Goal: Use online tool/utility: Utilize a website feature to perform a specific function

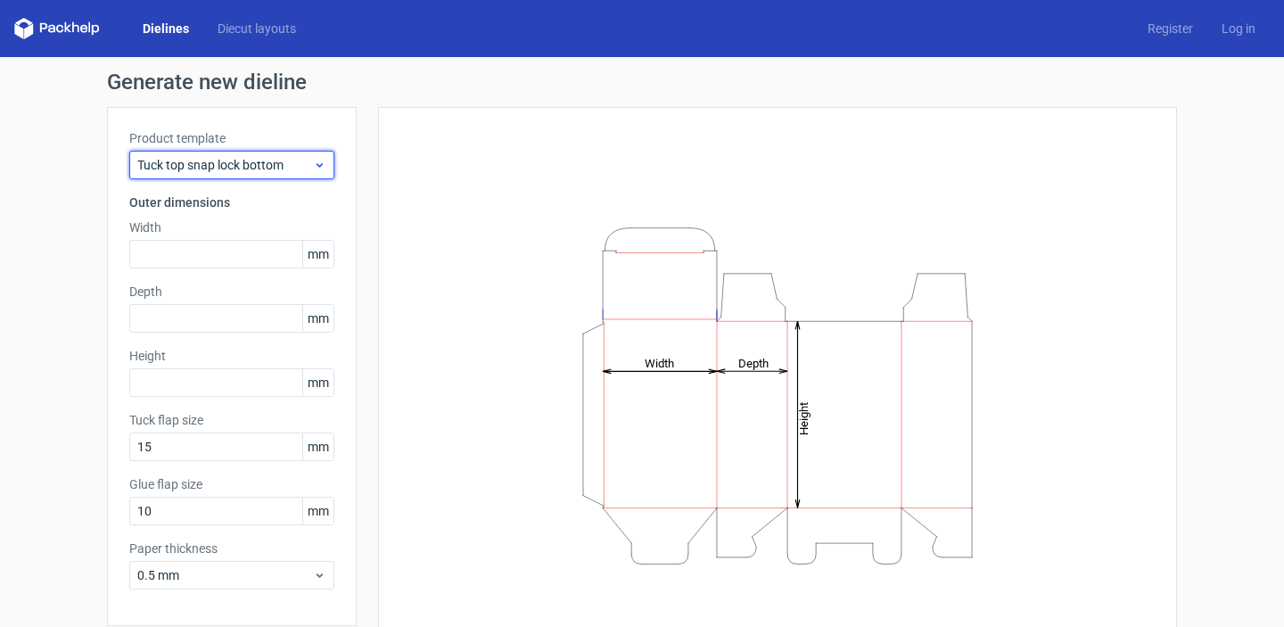
click at [227, 162] on span "Tuck top snap lock bottom" at bounding box center [225, 165] width 176 height 18
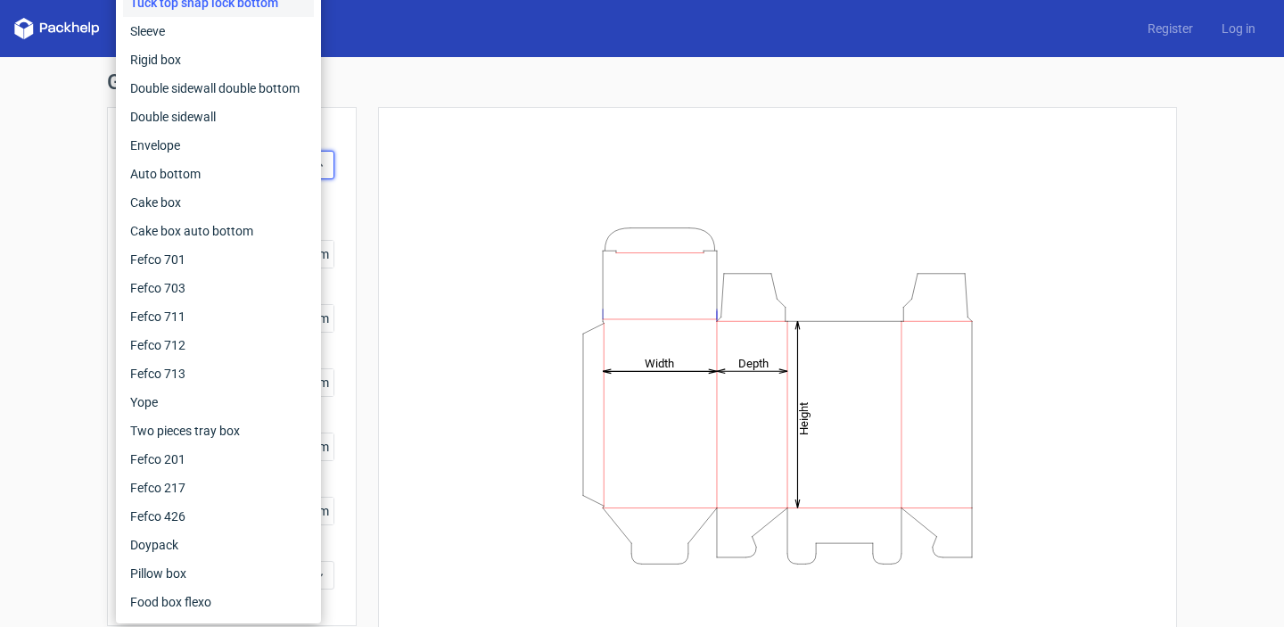
click at [20, 333] on div "Generate new dieline Product template Tuck top snap lock bottom Outer dimension…" at bounding box center [642, 377] width 1284 height 641
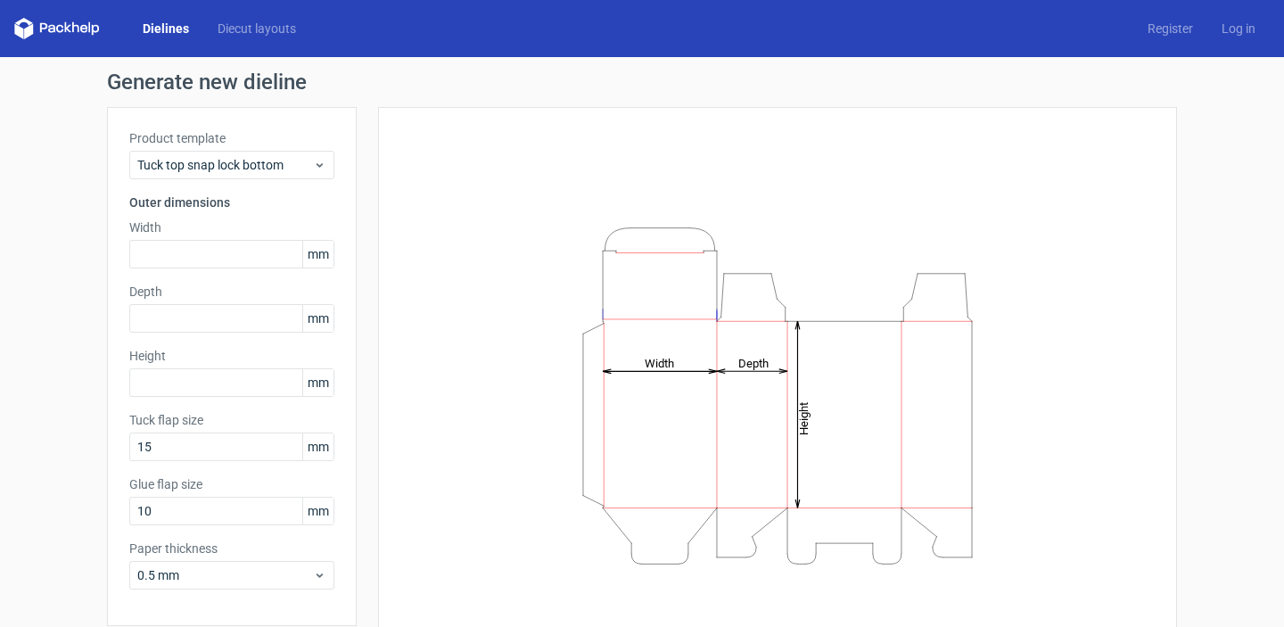
click at [325, 257] on span "mm" at bounding box center [317, 254] width 31 height 27
click at [312, 260] on span "mm" at bounding box center [317, 254] width 31 height 27
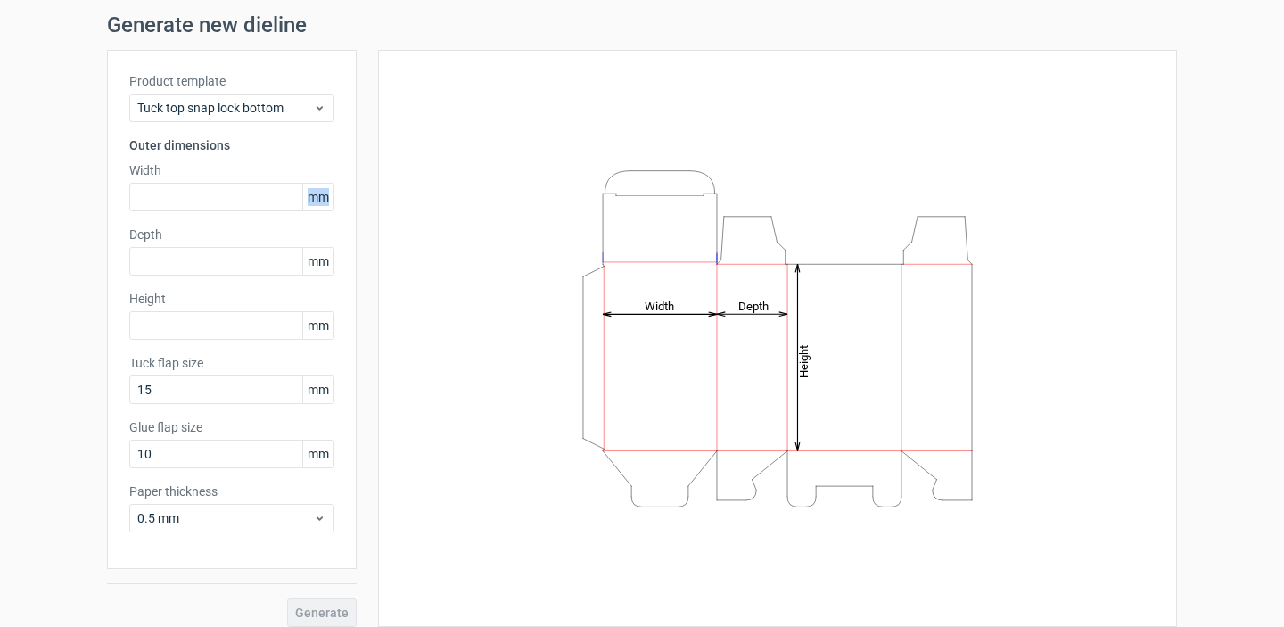
scroll to position [71, 0]
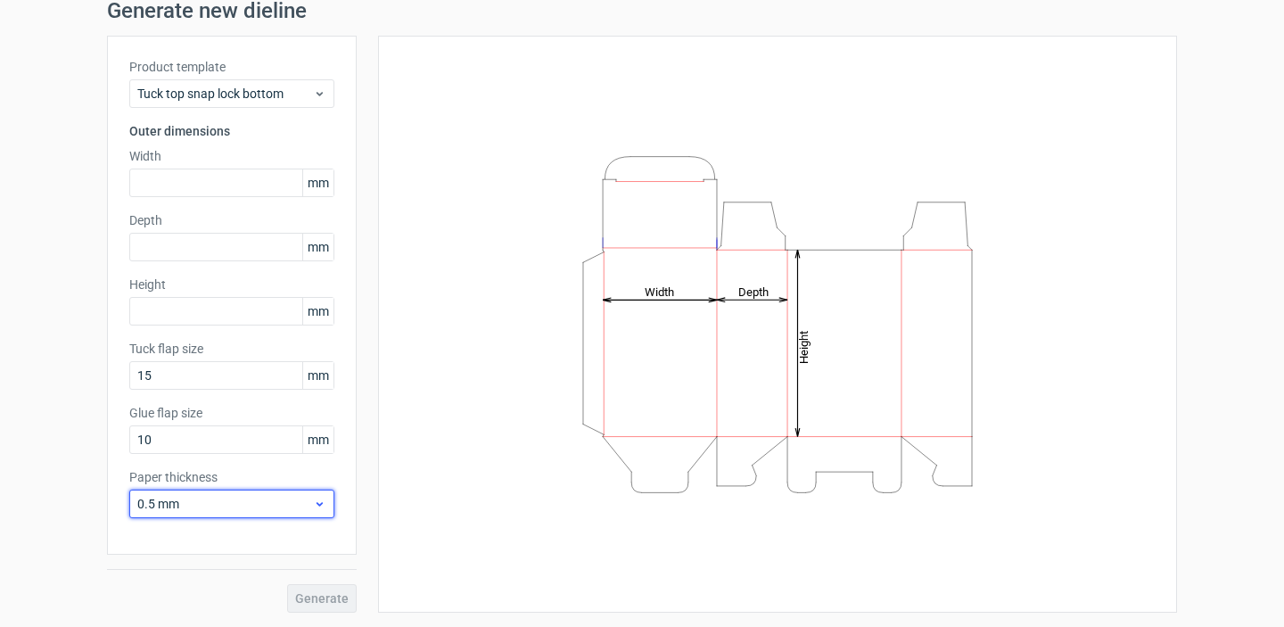
click at [320, 513] on div "0.5 mm" at bounding box center [231, 503] width 205 height 29
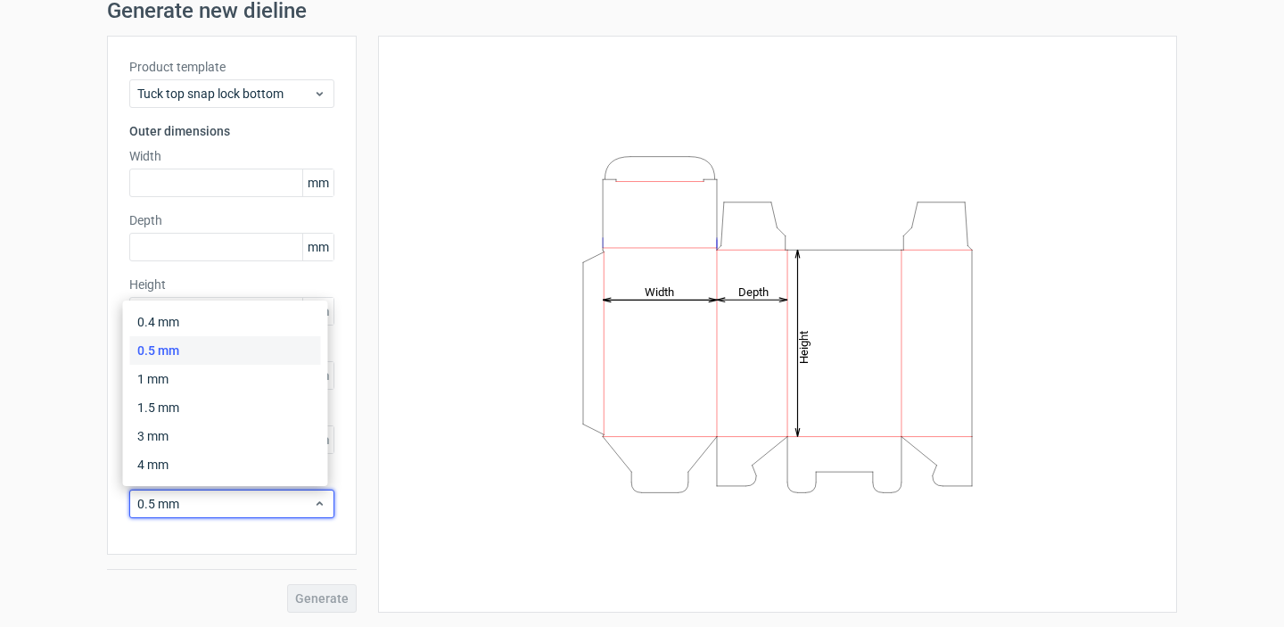
click at [326, 533] on div "Product template Tuck top snap lock bottom Outer dimensions Width mm Depth mm H…" at bounding box center [232, 295] width 250 height 519
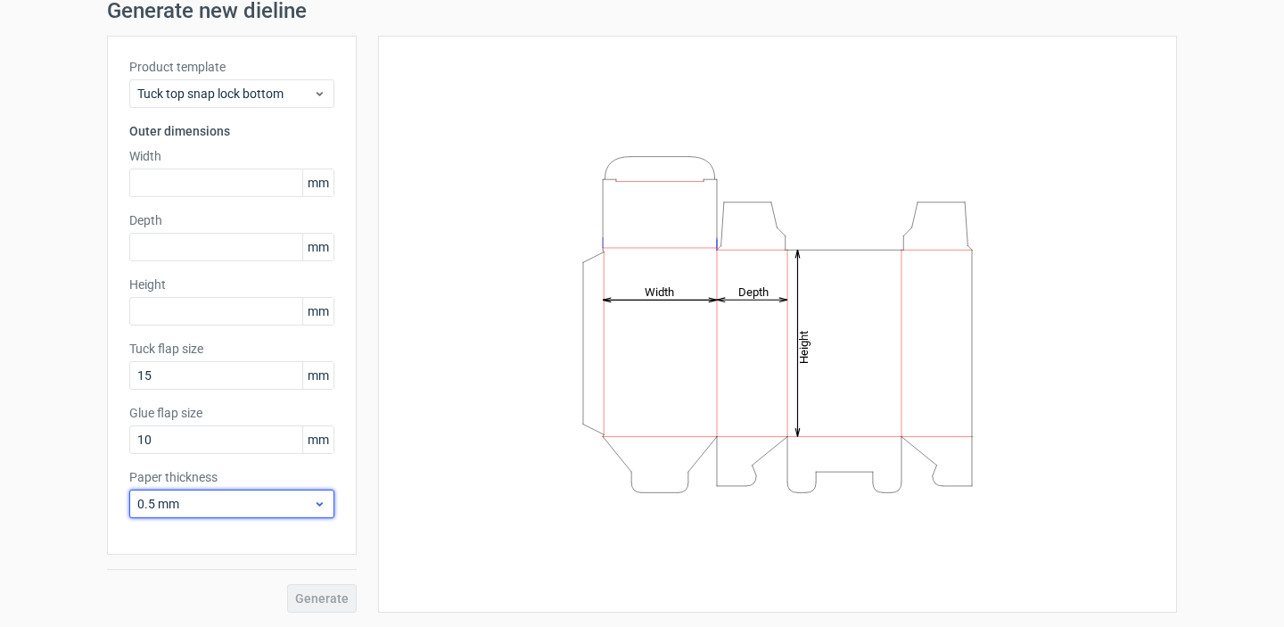
click at [316, 496] on div "0.5 mm" at bounding box center [231, 503] width 205 height 29
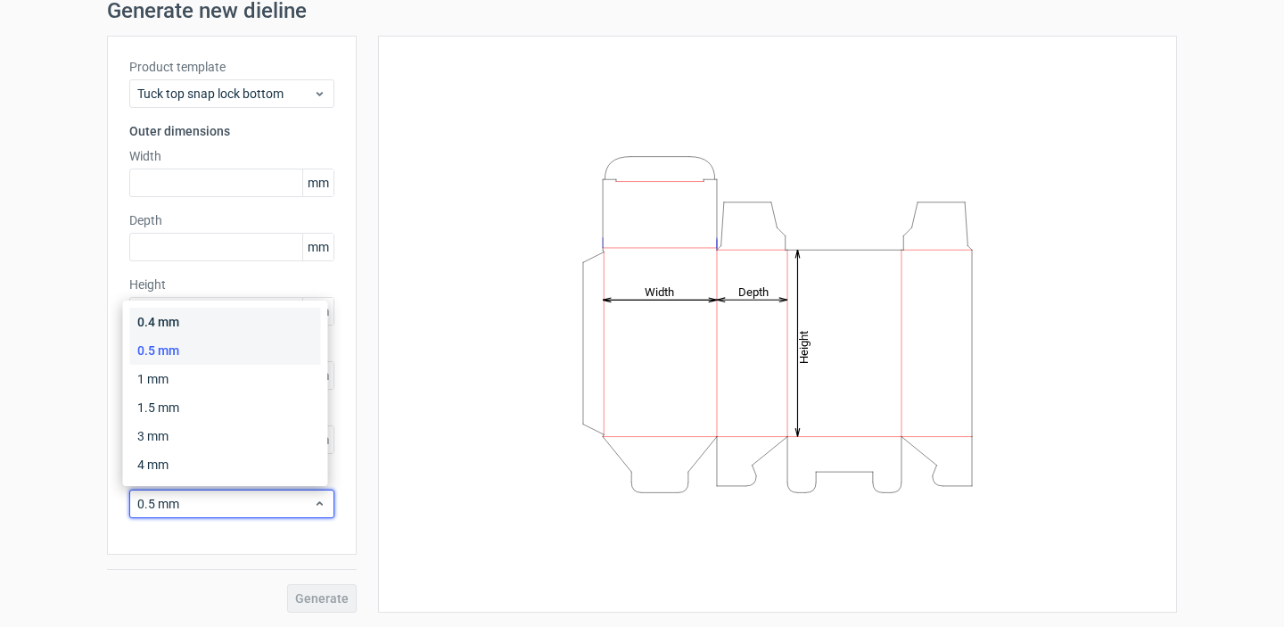
click at [285, 330] on div "0.4 mm" at bounding box center [225, 322] width 191 height 29
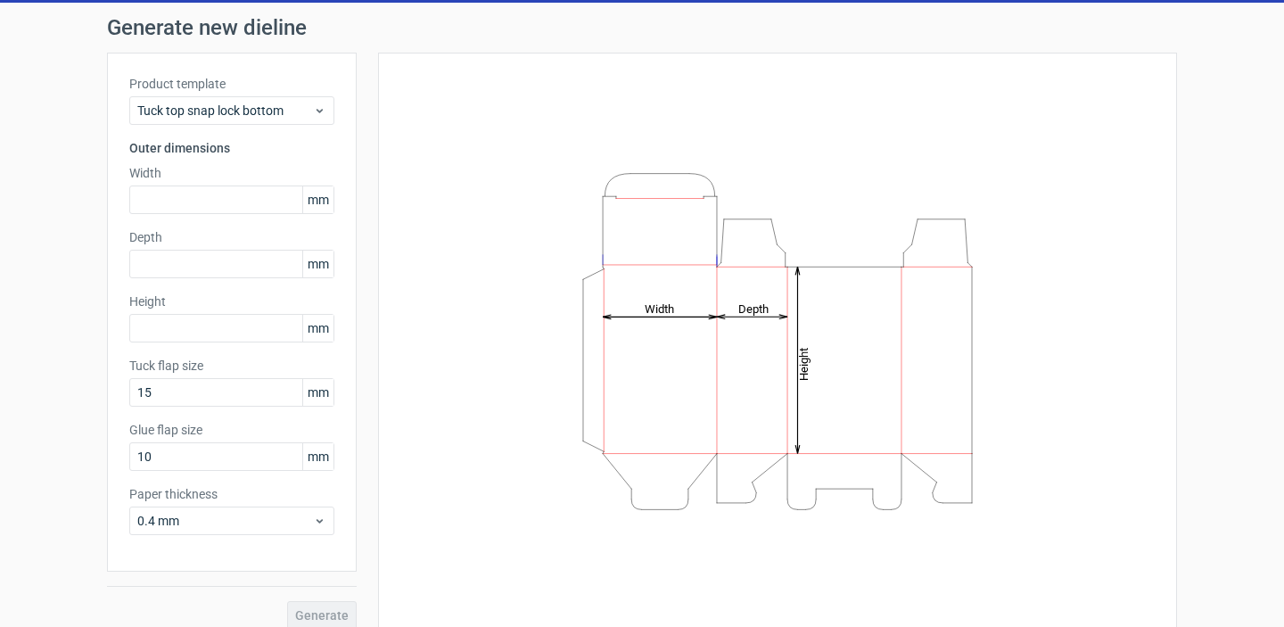
scroll to position [52, 0]
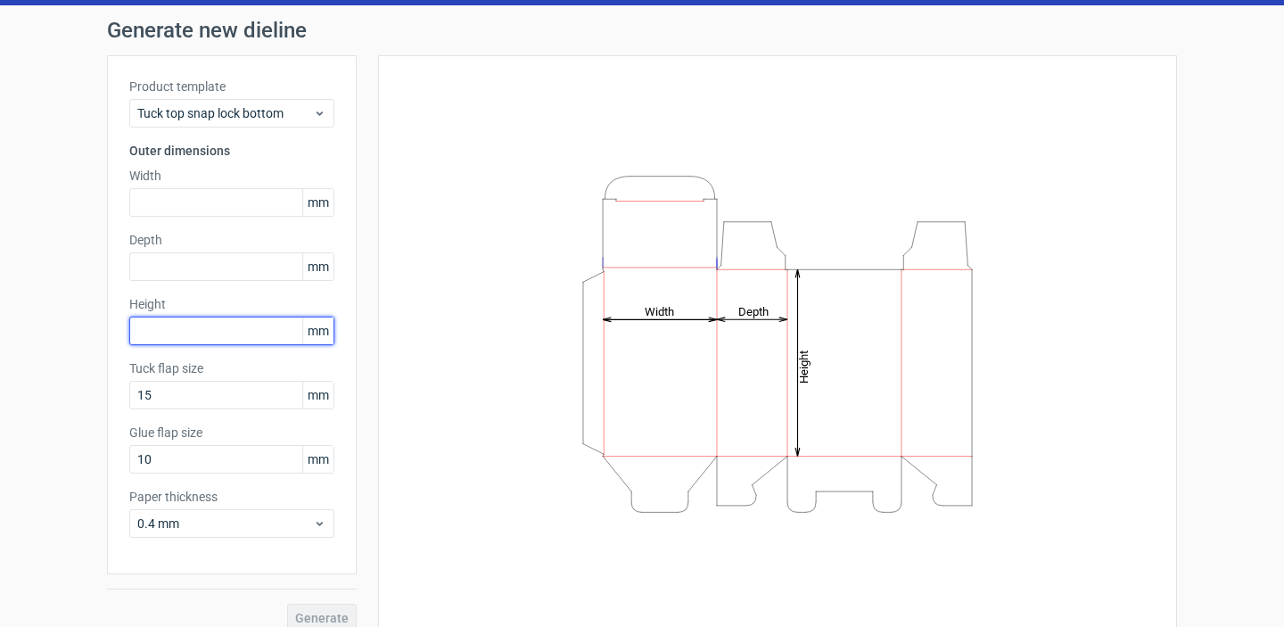
click at [210, 330] on input "text" at bounding box center [231, 330] width 205 height 29
type input "150"
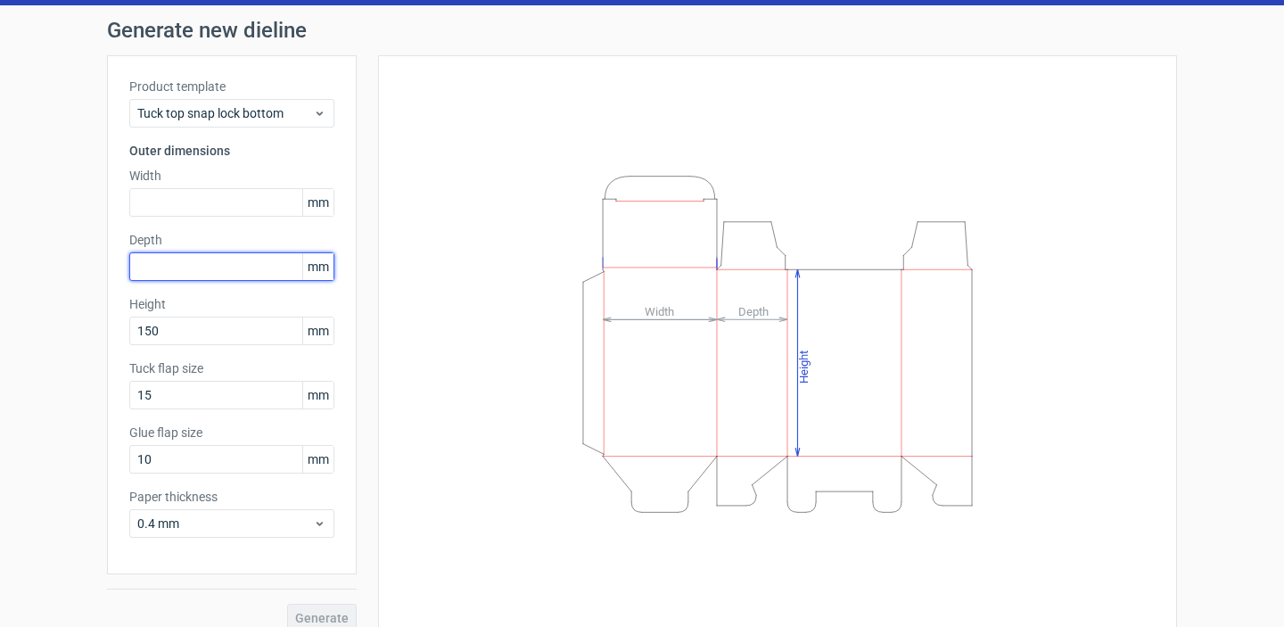
click at [218, 277] on input "text" at bounding box center [231, 266] width 205 height 29
type input "60"
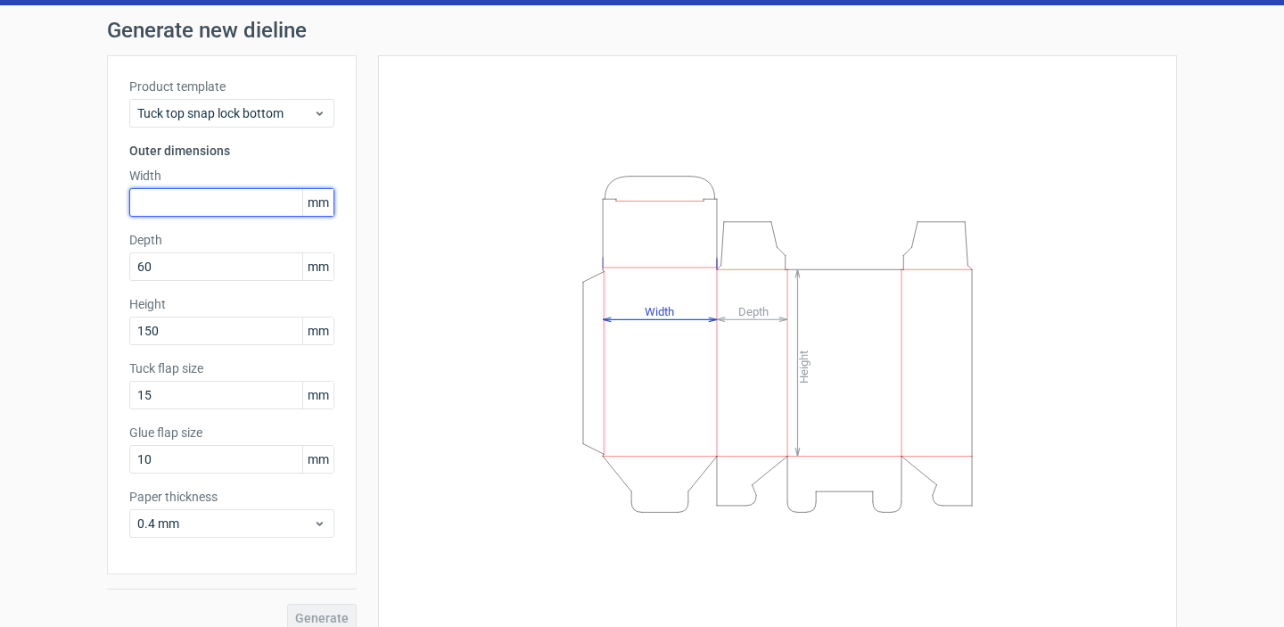
click at [211, 202] on input "text" at bounding box center [231, 202] width 205 height 29
type input "50"
click at [431, 110] on div "Height Depth Width" at bounding box center [777, 344] width 754 height 532
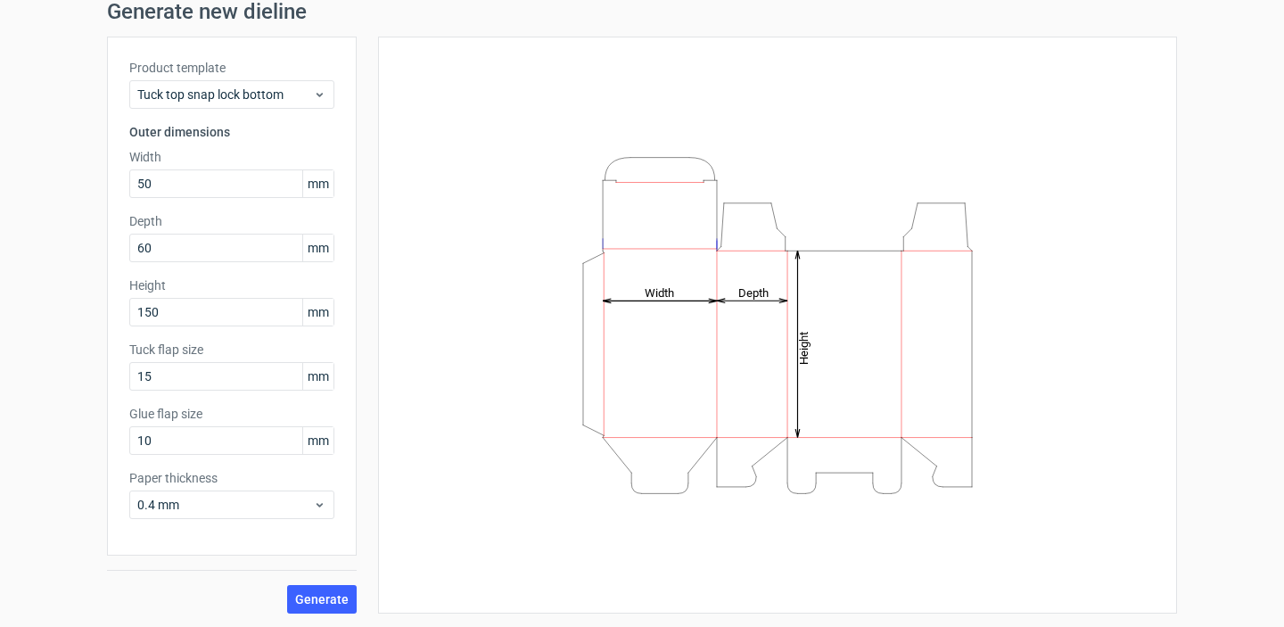
scroll to position [71, 0]
click at [303, 600] on span "Generate" at bounding box center [321, 598] width 53 height 12
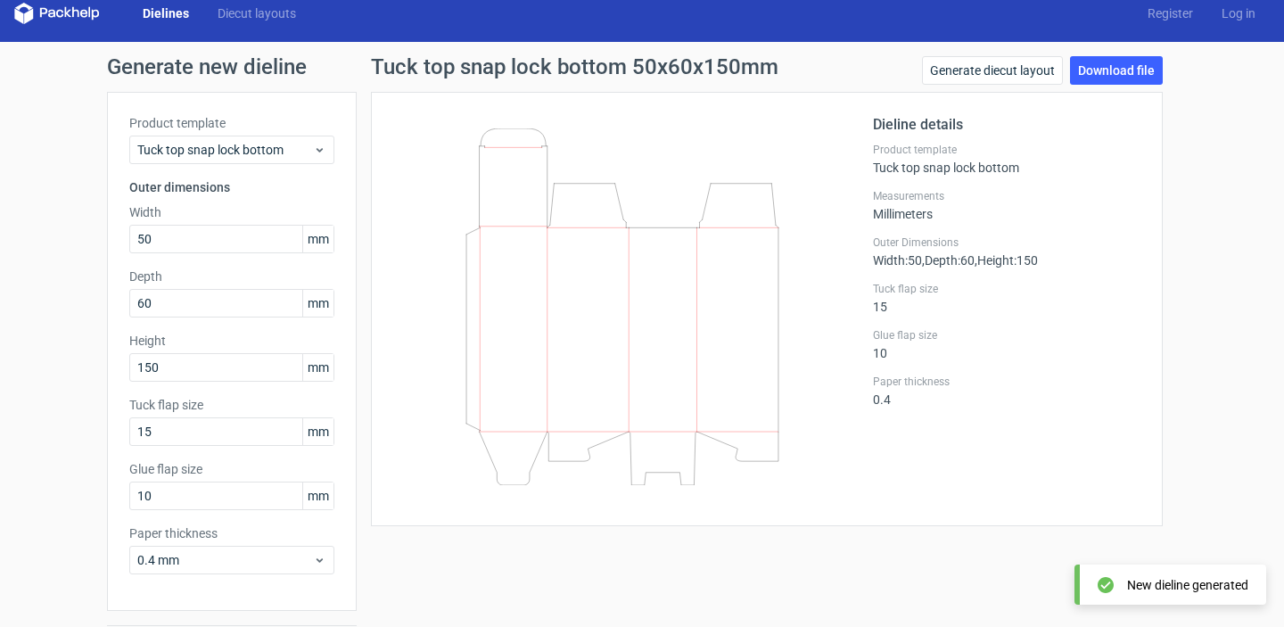
scroll to position [14, 0]
click at [1104, 67] on link "Download file" at bounding box center [1116, 71] width 93 height 29
click at [1020, 80] on link "Generate diecut layout" at bounding box center [992, 71] width 141 height 29
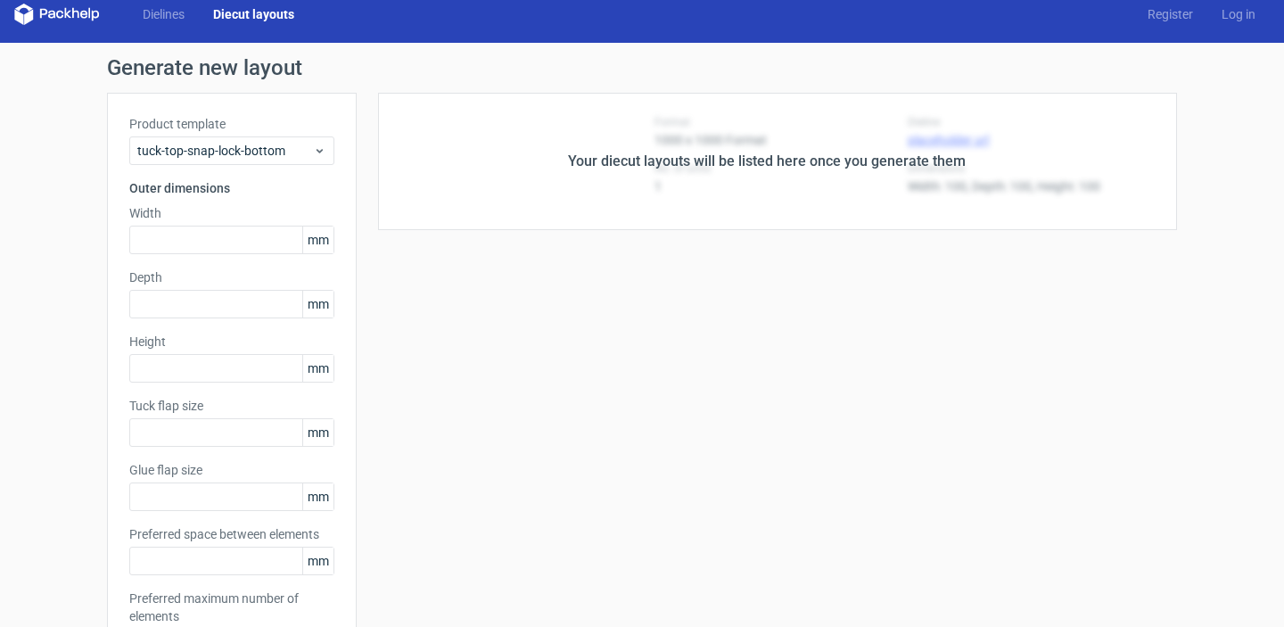
type input "50"
type input "60"
type input "150"
type input "15"
type input "10"
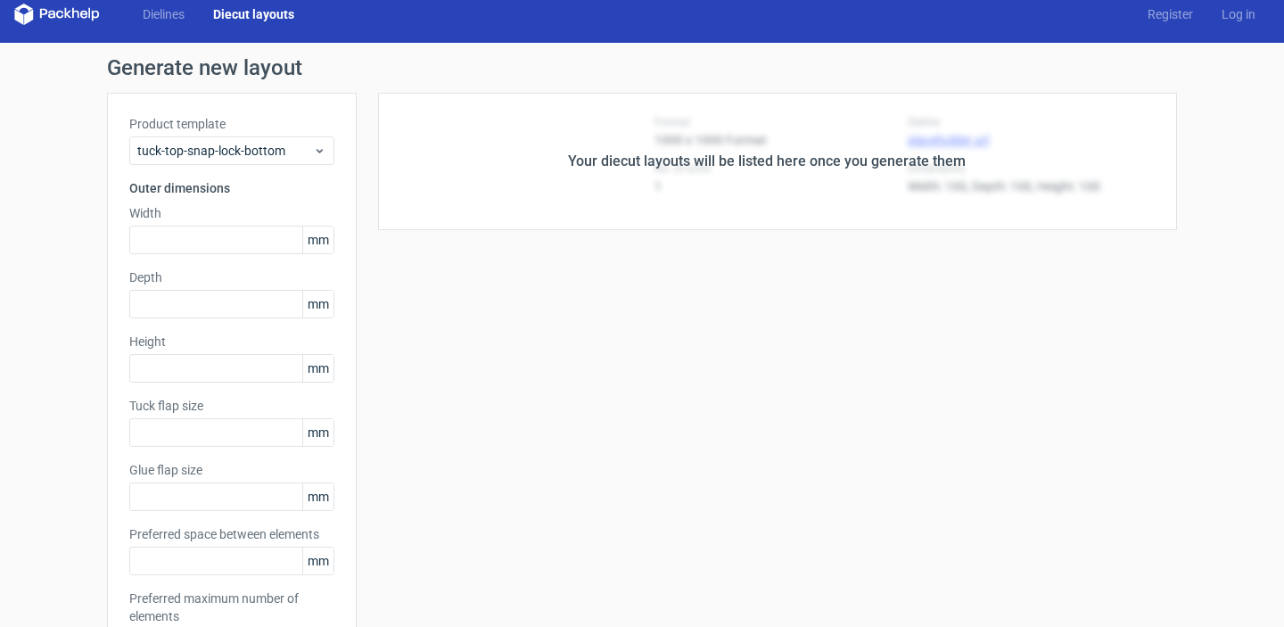
type input "5"
type input "48"
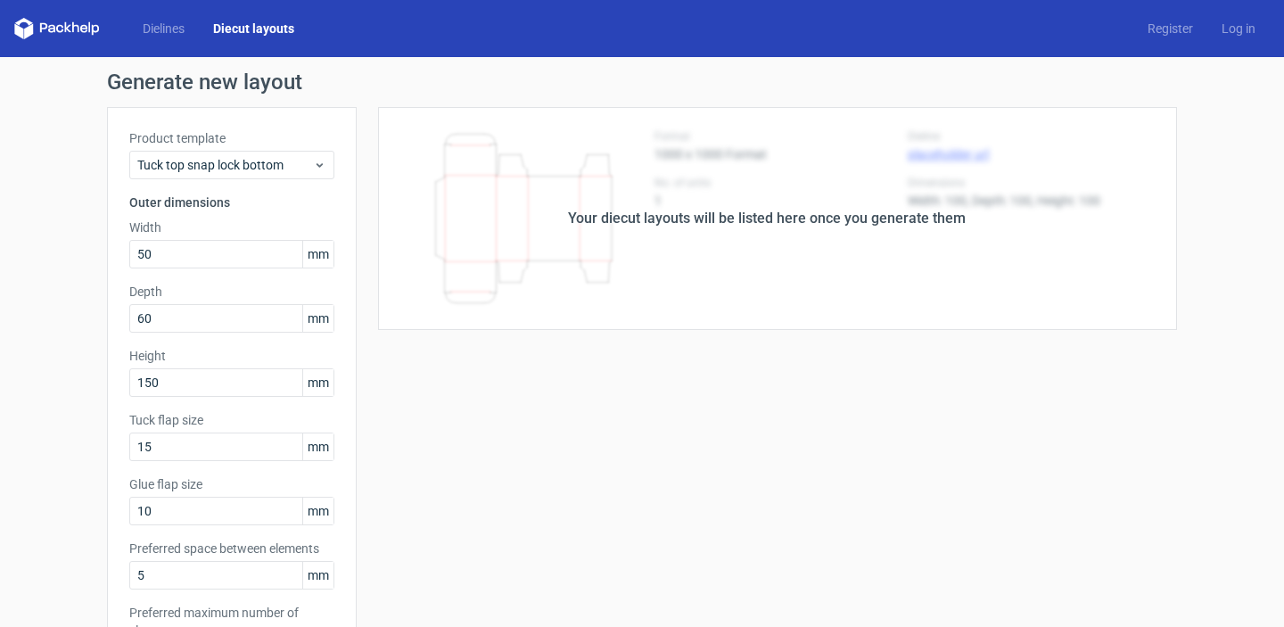
click at [840, 243] on div "Your diecut layouts will be listed here once you generate them" at bounding box center [767, 218] width 820 height 223
drag, startPoint x: 841, startPoint y: 240, endPoint x: 1039, endPoint y: 234, distance: 198.0
click at [1038, 234] on div "Your diecut layouts will be listed here once you generate them" at bounding box center [767, 218] width 820 height 223
click at [1039, 234] on div "Your diecut layouts will be listed here once you generate them" at bounding box center [767, 218] width 820 height 223
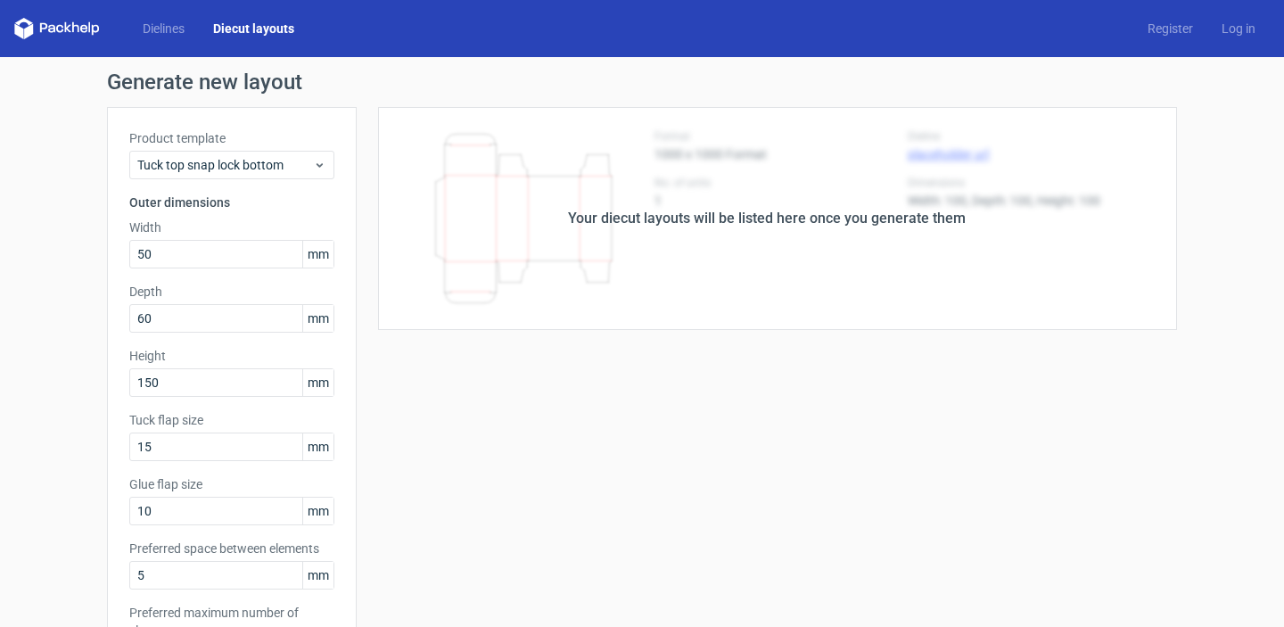
click at [712, 224] on div "Your diecut layouts will be listed here once you generate them" at bounding box center [767, 218] width 398 height 21
